Goal: Task Accomplishment & Management: Manage account settings

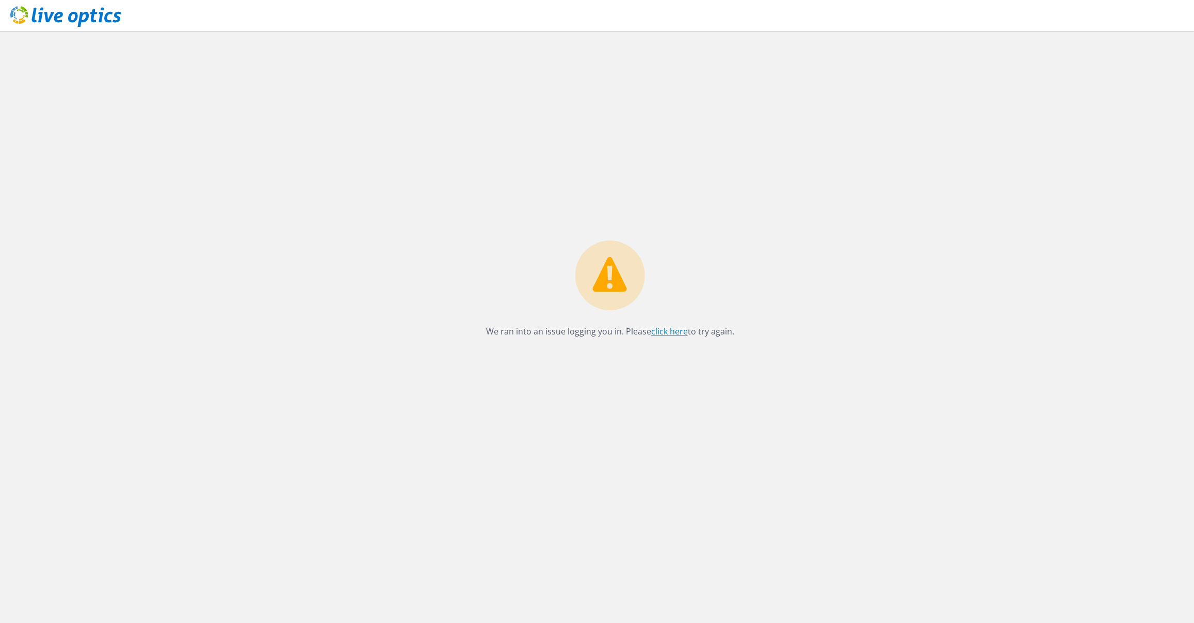
click at [667, 331] on link "click here" at bounding box center [669, 331] width 37 height 11
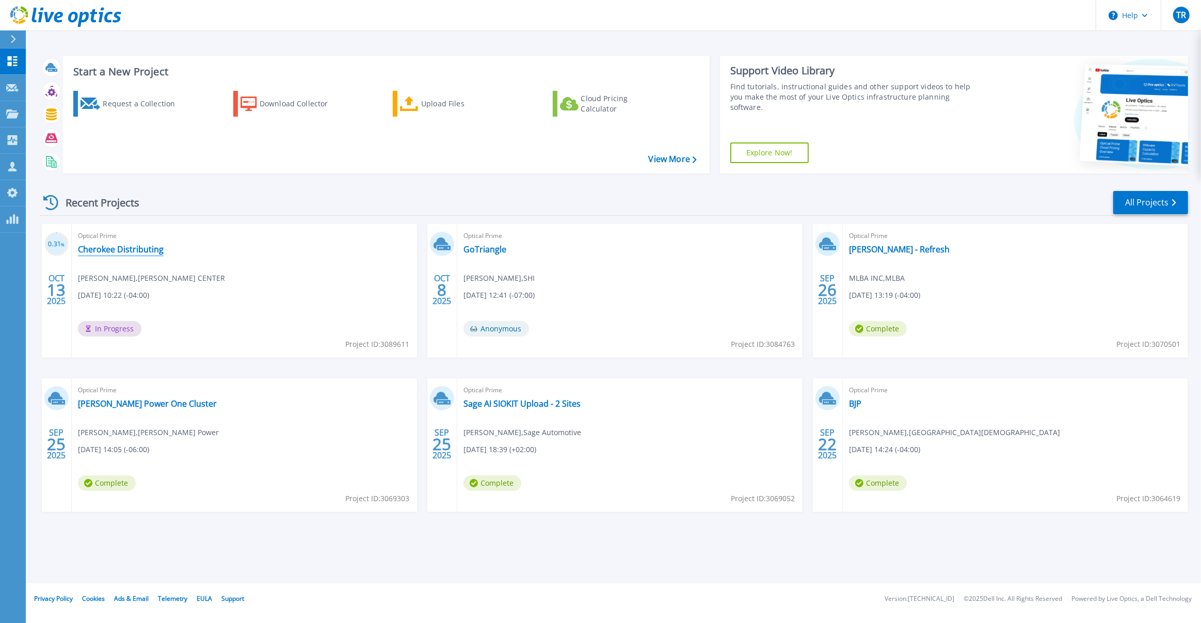
click at [98, 249] on link "Cherokee Distributing" at bounding box center [121, 249] width 86 height 10
click at [1179, 19] on span "TR" at bounding box center [1181, 15] width 10 height 8
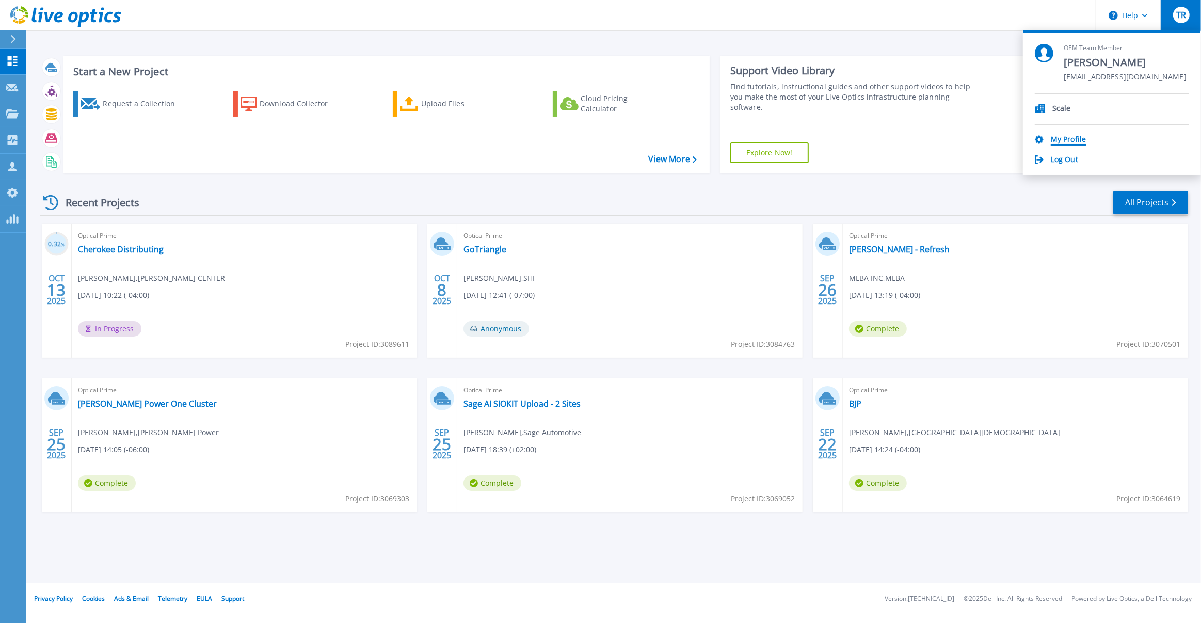
click at [1064, 140] on link "My Profile" at bounding box center [1067, 140] width 35 height 10
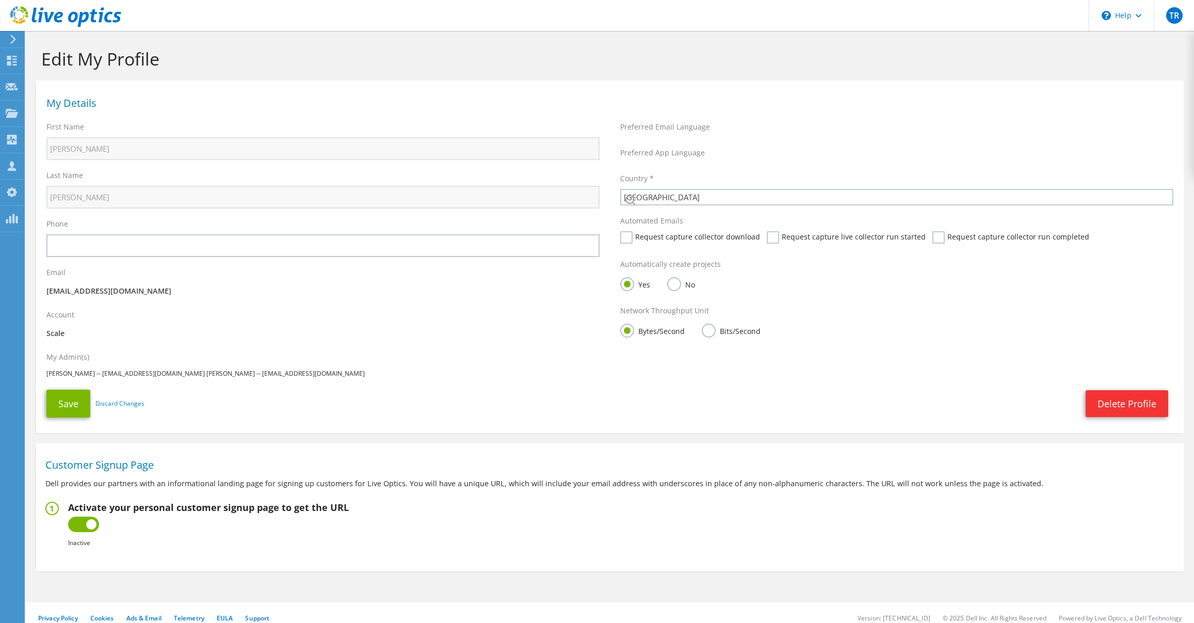
select select "224"
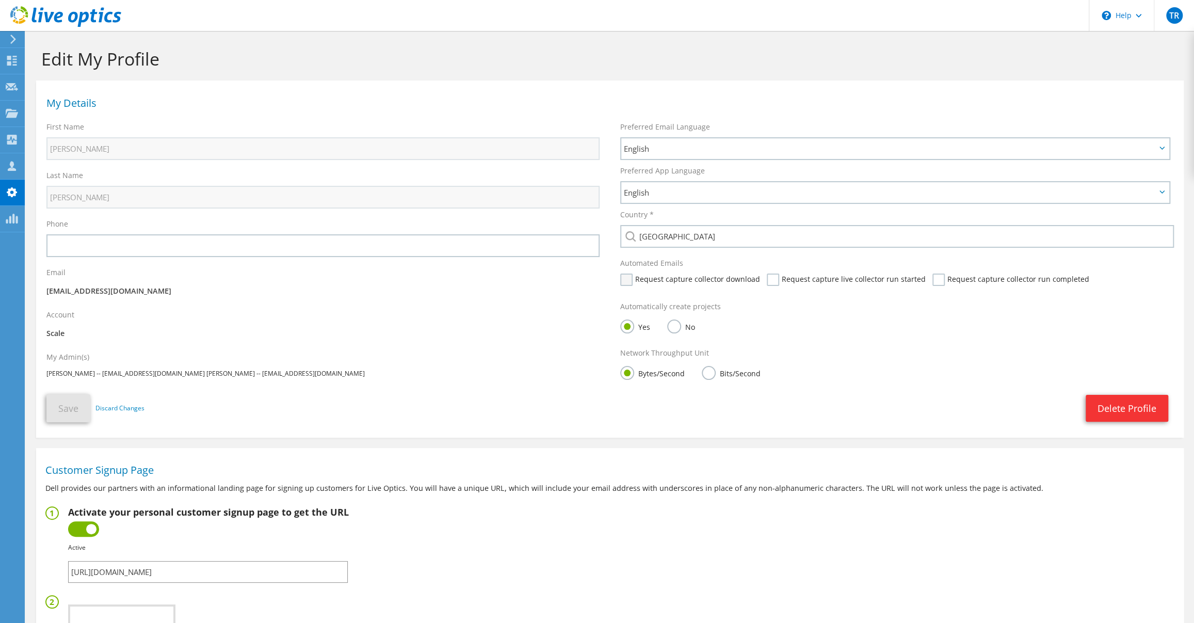
click at [628, 283] on label "Request capture collector download" at bounding box center [690, 279] width 140 height 12
click at [0, 0] on input "Request capture collector download" at bounding box center [0, 0] width 0 height 0
click at [767, 284] on label "Request capture live collector run started" at bounding box center [846, 279] width 159 height 12
click at [0, 0] on input "Request capture live collector run started" at bounding box center [0, 0] width 0 height 0
click at [937, 282] on label "Request capture collector run completed" at bounding box center [1010, 279] width 157 height 12
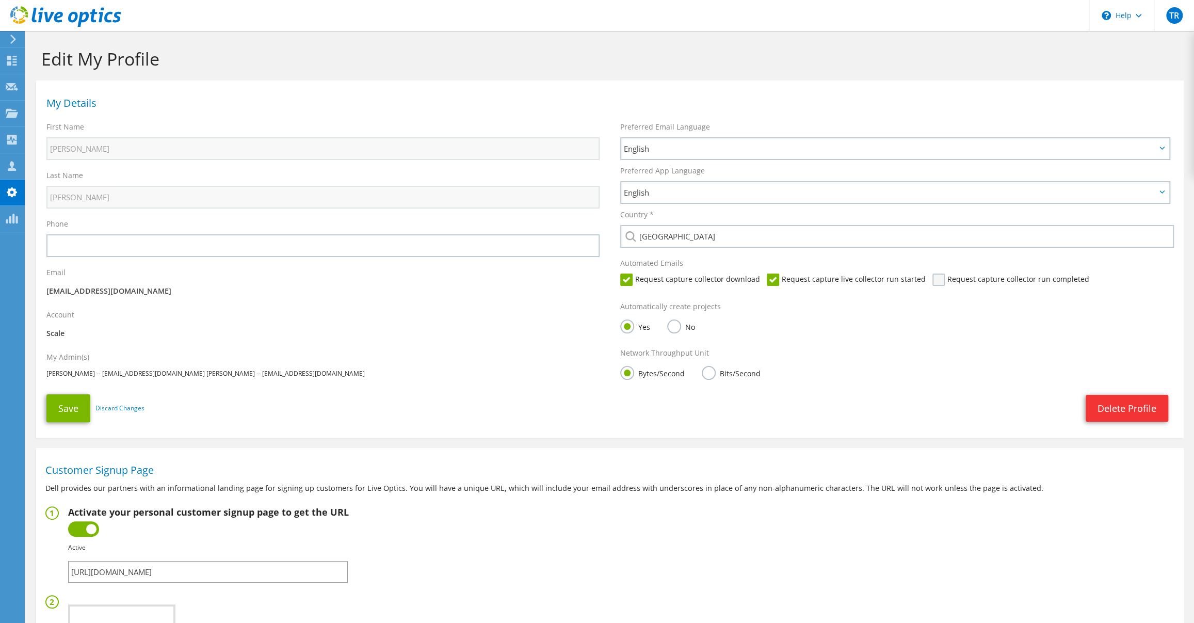
click at [0, 0] on input "Request capture collector run completed" at bounding box center [0, 0] width 0 height 0
click at [70, 409] on button "Save" at bounding box center [68, 408] width 44 height 28
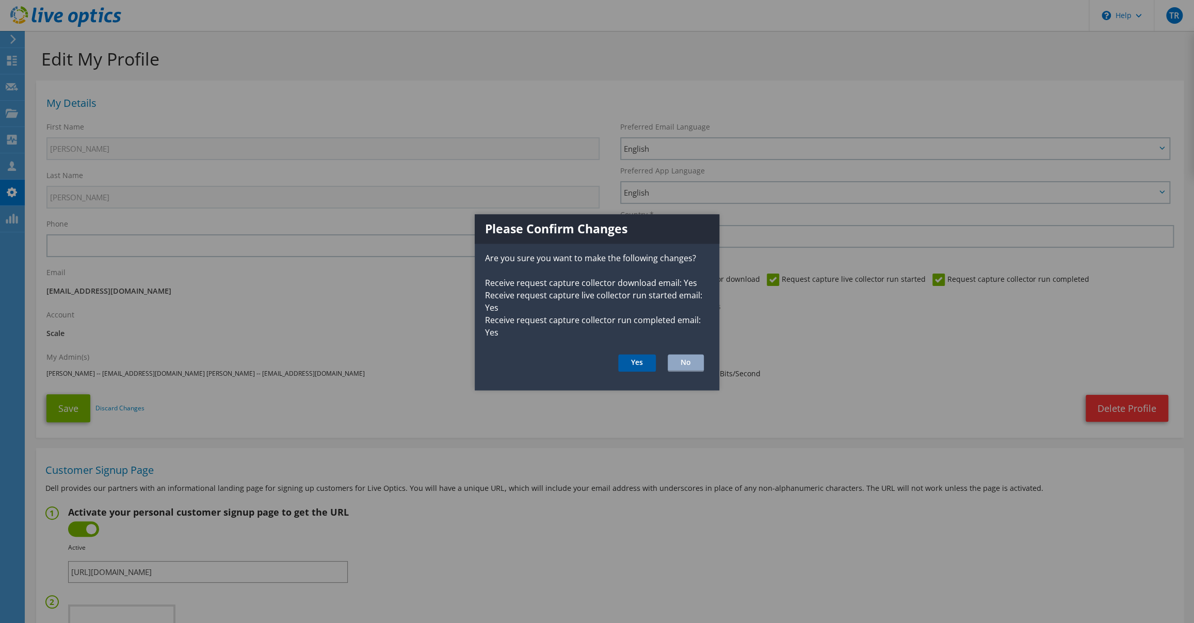
click at [636, 366] on button "Yes" at bounding box center [637, 363] width 38 height 18
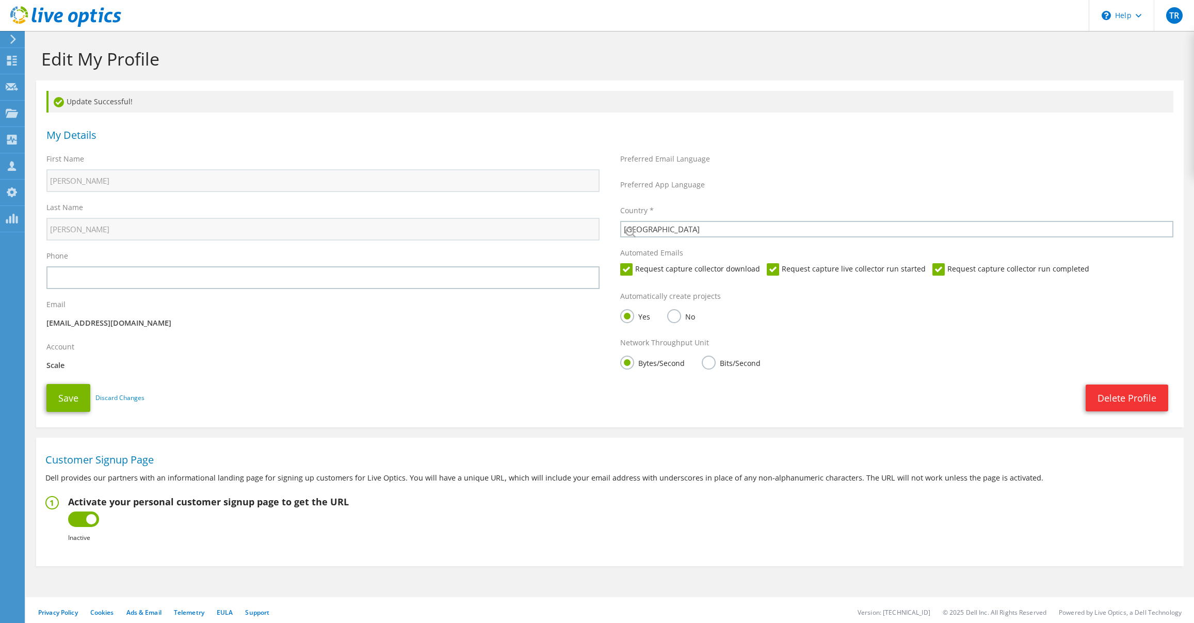
select select "224"
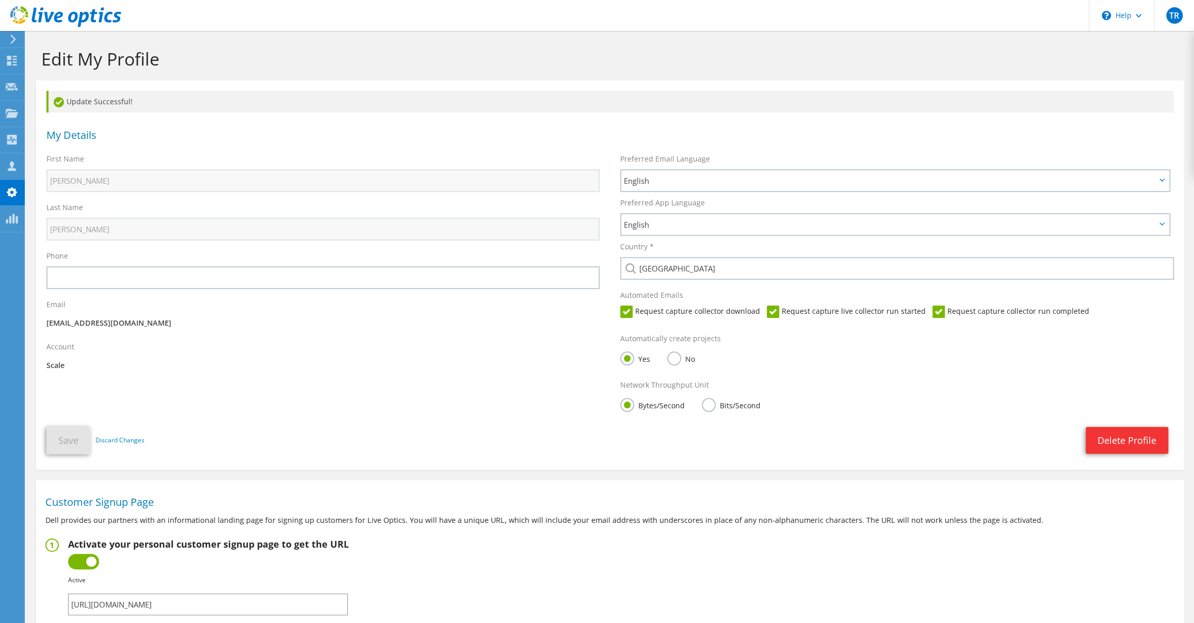
click at [96, 16] on icon at bounding box center [65, 16] width 111 height 21
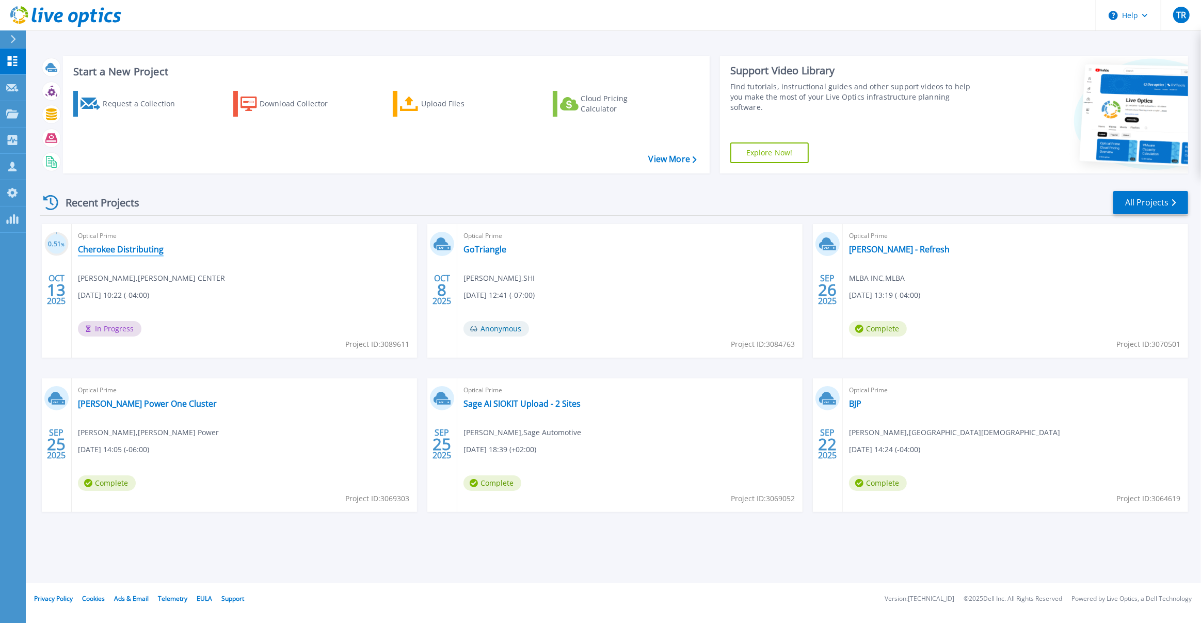
click at [131, 251] on link "Cherokee Distributing" at bounding box center [121, 249] width 86 height 10
